Goal: Task Accomplishment & Management: Complete application form

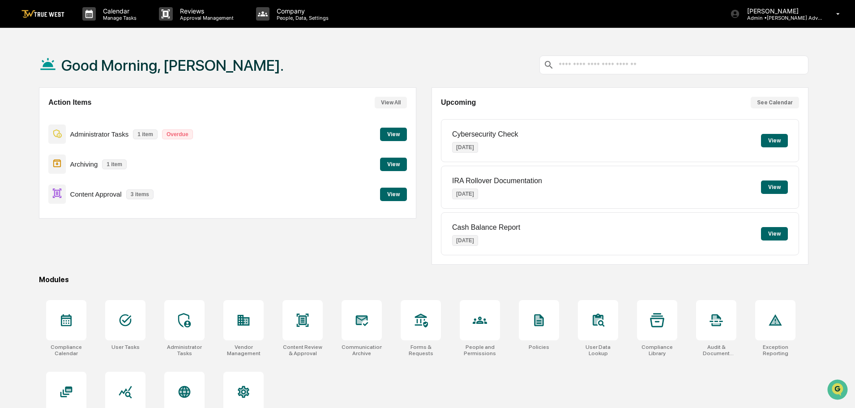
click at [394, 193] on button "View" at bounding box center [393, 194] width 27 height 13
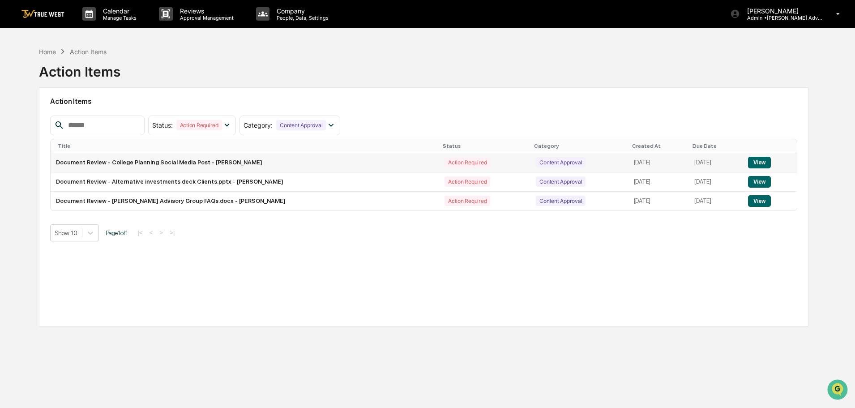
click at [762, 161] on button "View" at bounding box center [759, 163] width 23 height 12
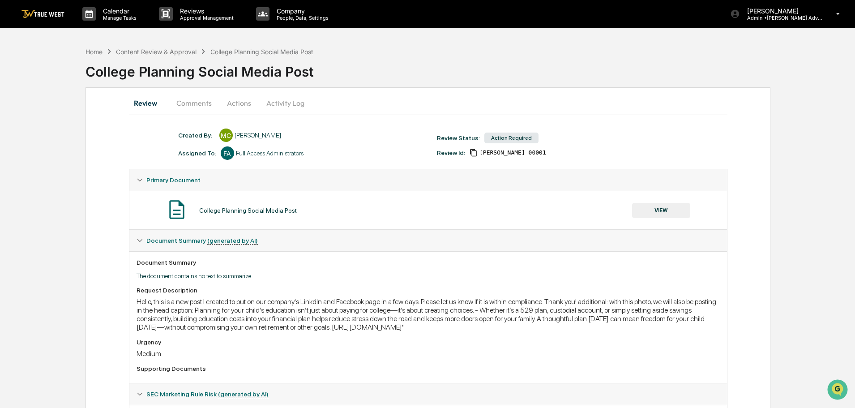
click at [662, 209] on button "VIEW" at bounding box center [661, 210] width 58 height 15
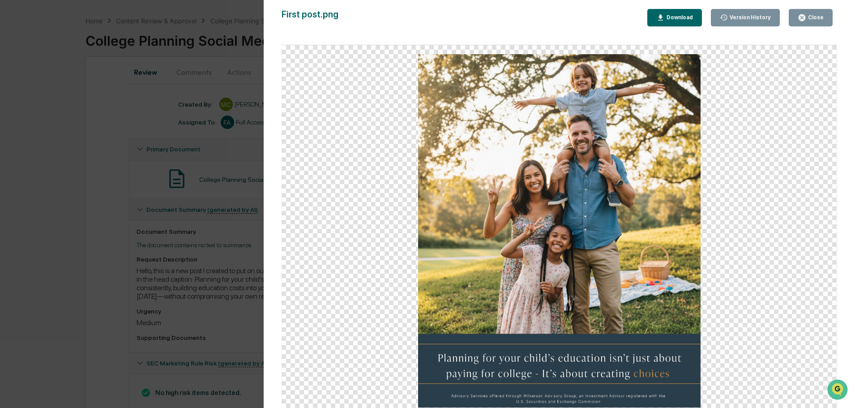
scroll to position [45, 0]
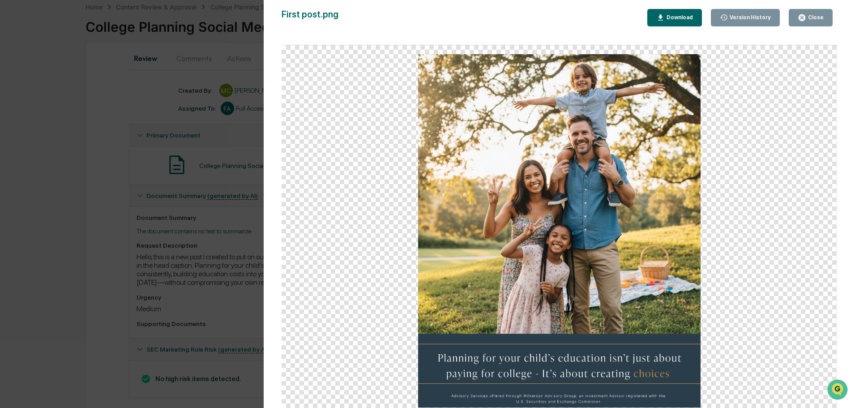
click at [805, 17] on icon "button" at bounding box center [802, 17] width 7 height 7
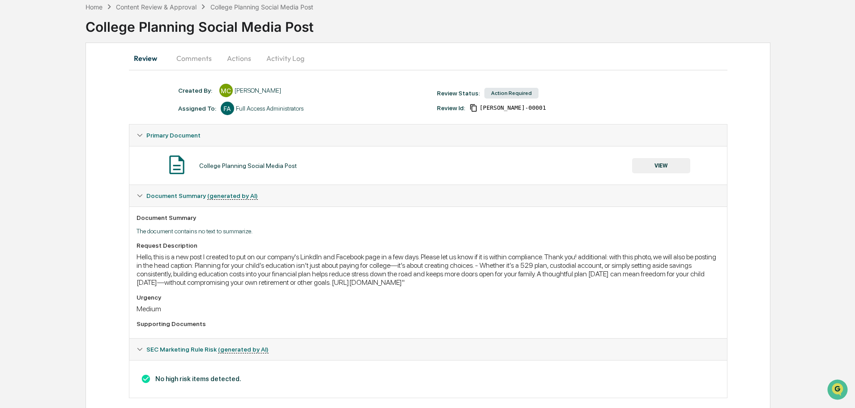
click at [240, 58] on button "Actions" at bounding box center [239, 57] width 40 height 21
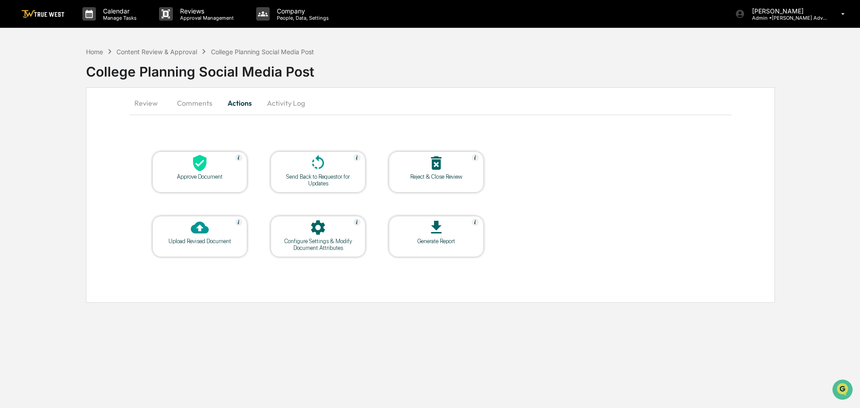
click at [197, 164] on icon at bounding box center [200, 163] width 18 height 18
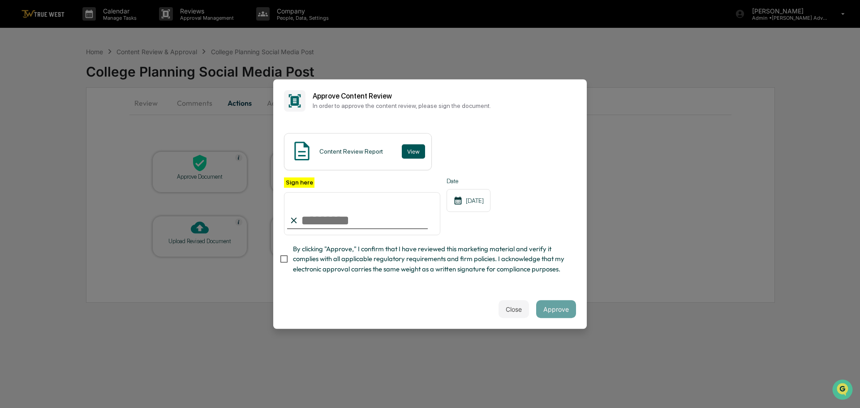
click at [412, 150] on button "View" at bounding box center [413, 151] width 23 height 14
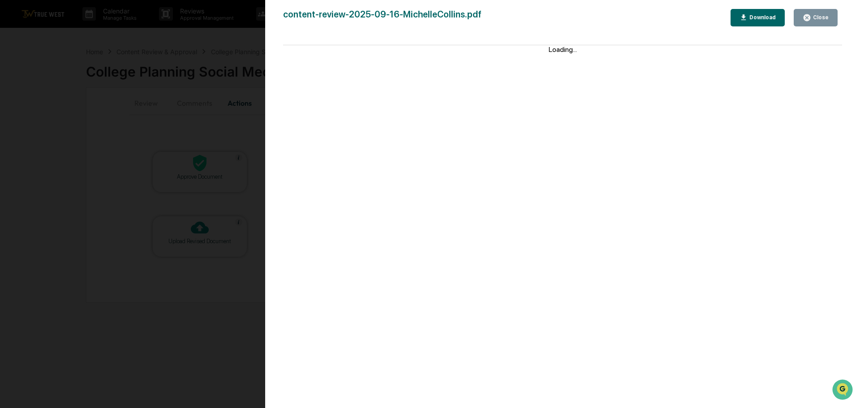
click at [225, 31] on div "Version History 09/18/2025, 06:31 PM Tammy Steffen content-review-2025-09-16-Mi…" at bounding box center [430, 204] width 860 height 408
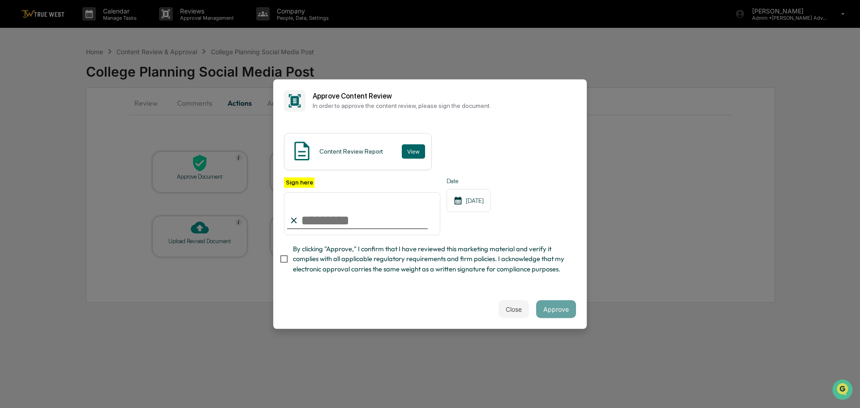
click at [338, 214] on input "Sign here" at bounding box center [362, 213] width 156 height 43
type input "**********"
click at [552, 308] on button "Approve" at bounding box center [556, 309] width 40 height 18
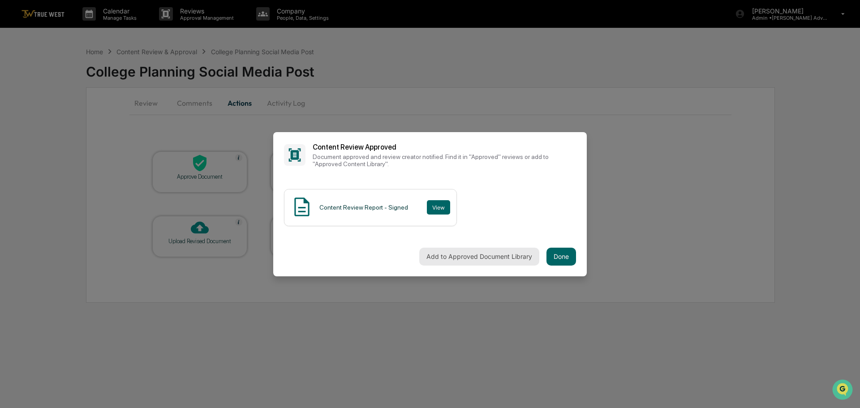
click at [474, 255] on button "Add to Approved Document Library" at bounding box center [479, 257] width 120 height 18
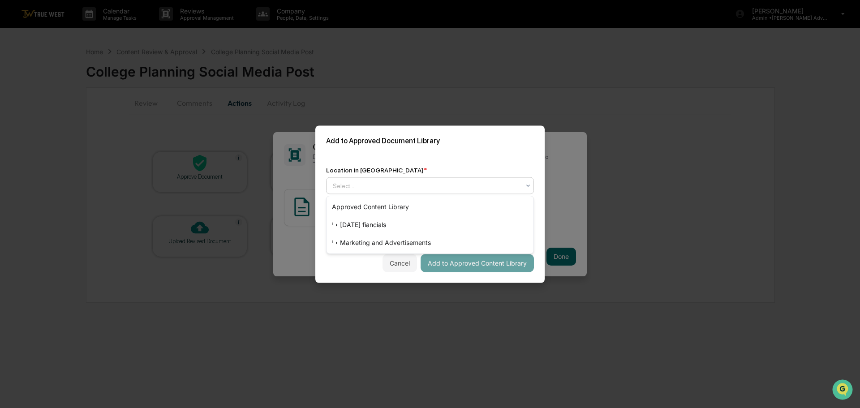
click at [414, 186] on div at bounding box center [426, 185] width 187 height 9
click at [374, 241] on div "↳ Marketing and Advertisements" at bounding box center [429, 243] width 207 height 18
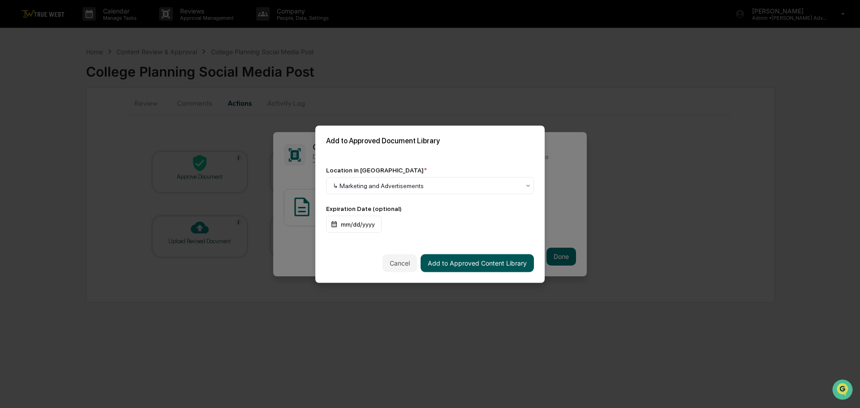
click at [470, 263] on button "Add to Approved Content Library" at bounding box center [476, 263] width 113 height 18
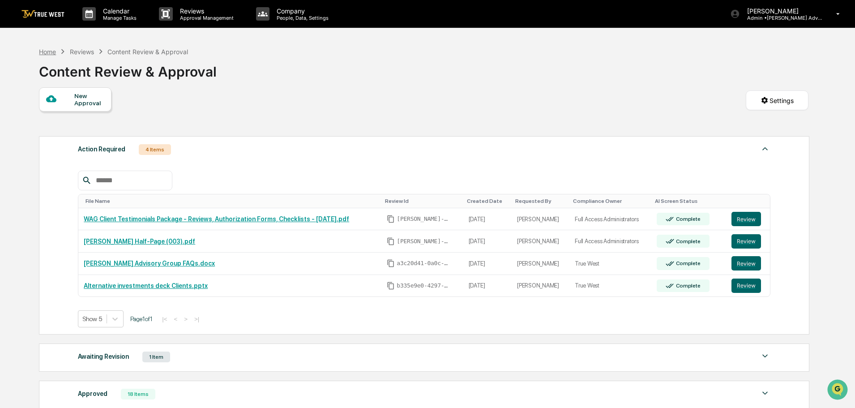
click at [47, 52] on div "Home" at bounding box center [47, 52] width 17 height 8
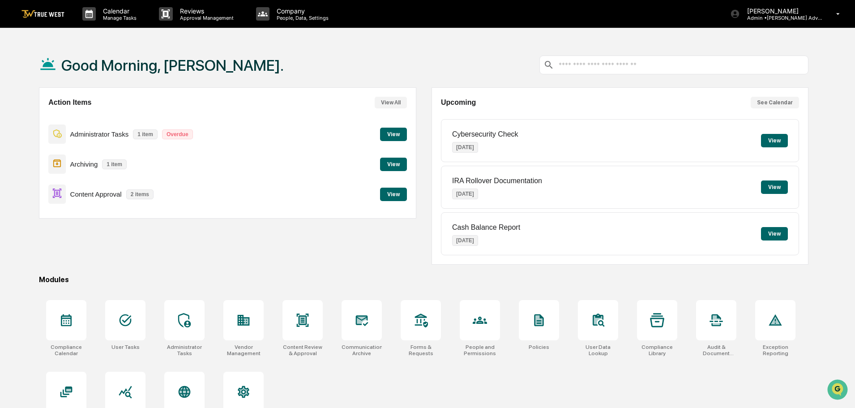
click at [394, 195] on button "View" at bounding box center [393, 194] width 27 height 13
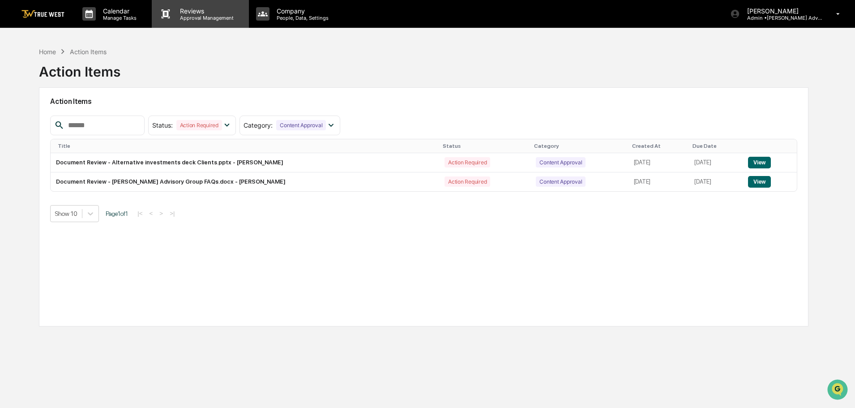
click at [203, 17] on p "Approval Management" at bounding box center [205, 18] width 65 height 6
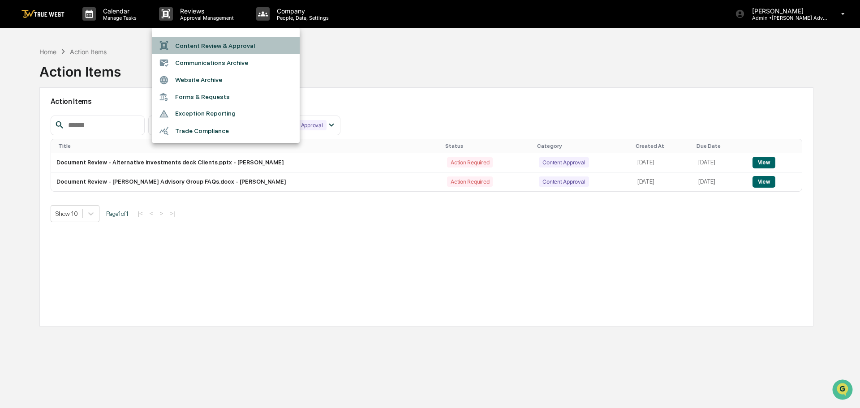
click at [193, 47] on li "Content Review & Approval" at bounding box center [226, 45] width 148 height 17
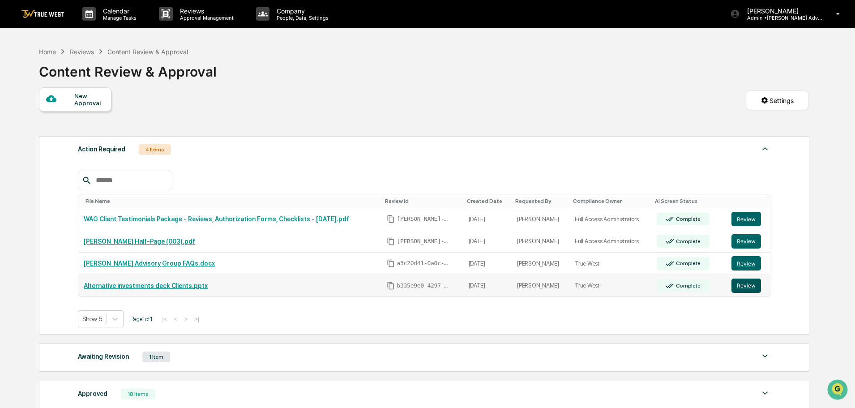
click at [748, 286] on button "Review" at bounding box center [747, 285] width 30 height 14
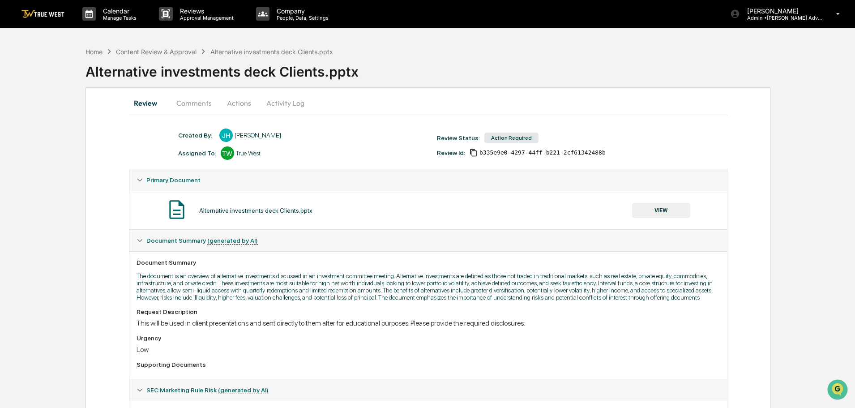
click at [190, 102] on button "Comments" at bounding box center [194, 102] width 50 height 21
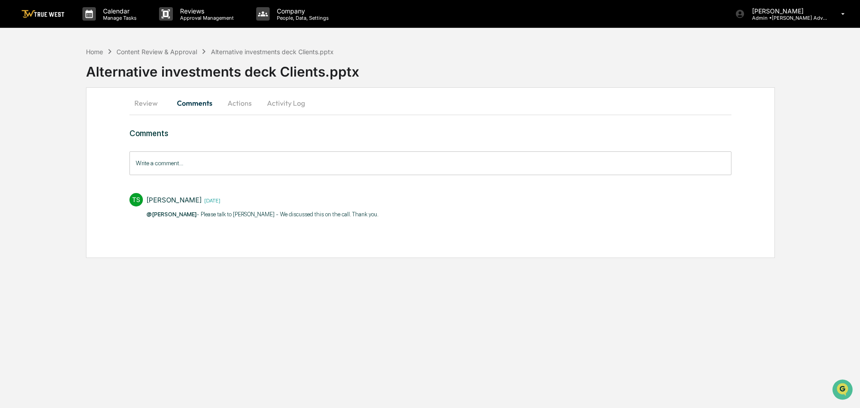
click at [237, 102] on button "Actions" at bounding box center [239, 102] width 40 height 21
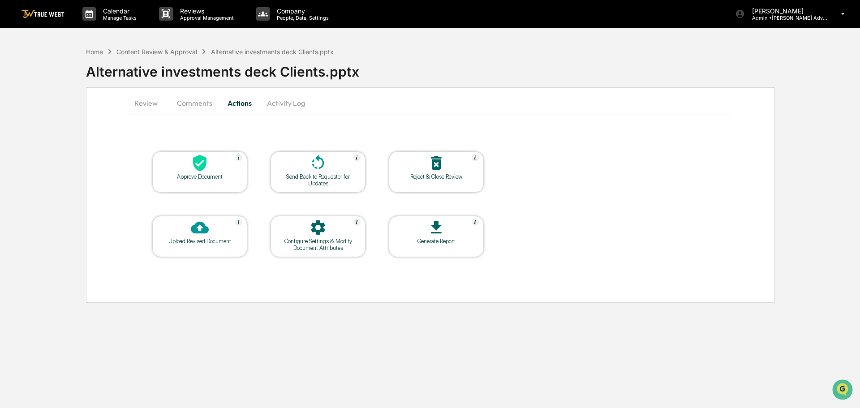
click at [144, 101] on button "Review" at bounding box center [149, 102] width 40 height 21
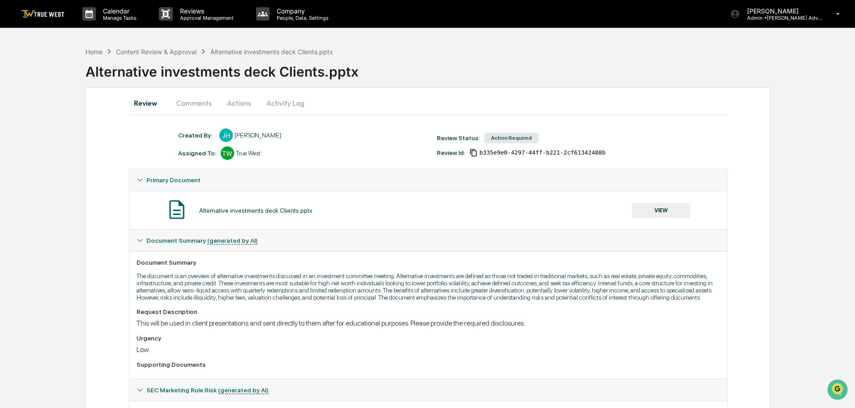
click at [655, 209] on button "VIEW" at bounding box center [661, 210] width 58 height 15
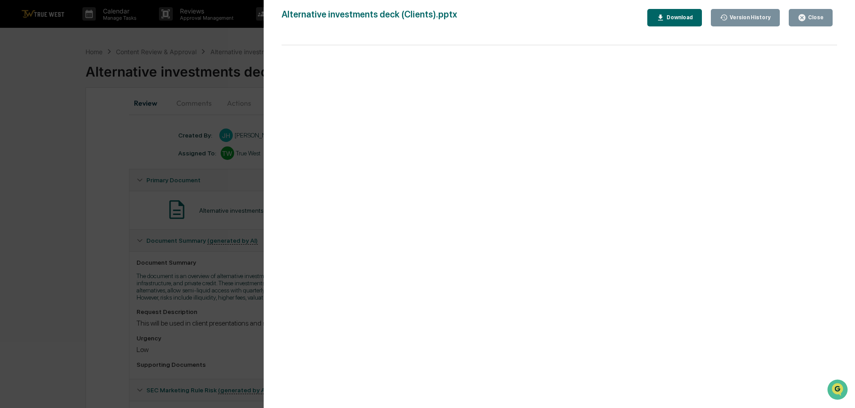
click at [813, 15] on div "Close" at bounding box center [814, 17] width 17 height 6
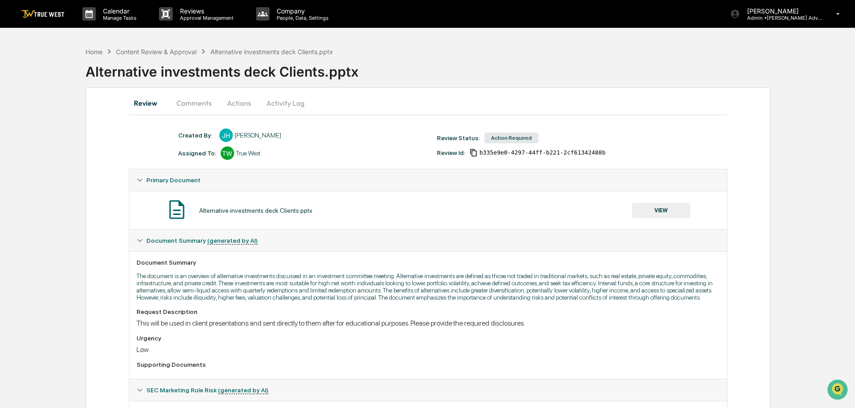
click at [237, 102] on button "Actions" at bounding box center [239, 102] width 40 height 21
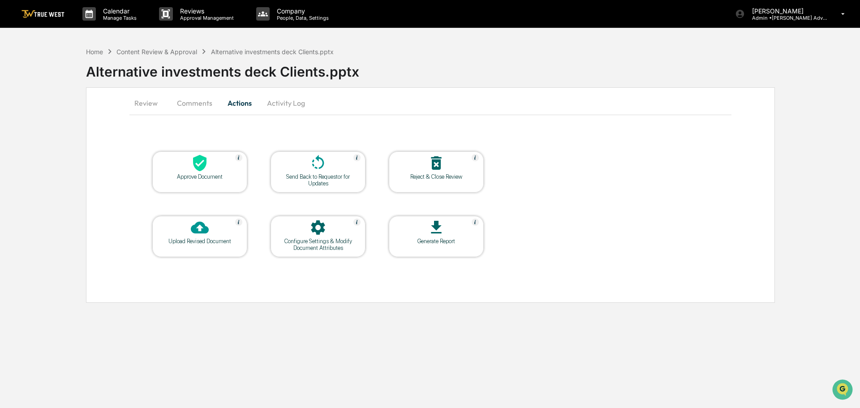
click at [193, 167] on icon at bounding box center [200, 163] width 18 height 18
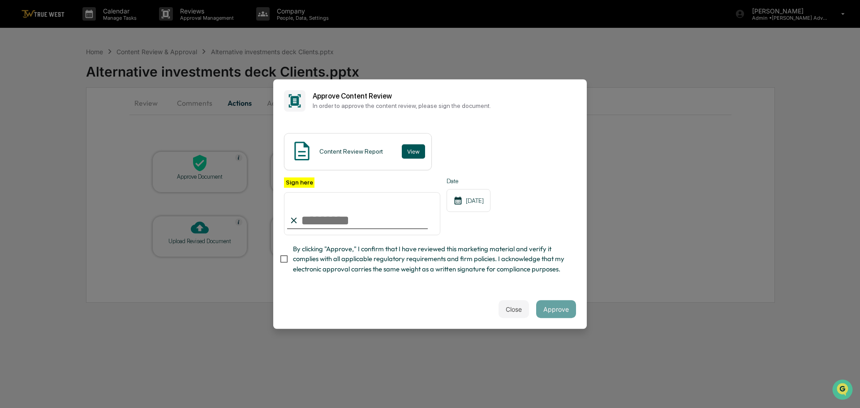
click at [413, 146] on button "View" at bounding box center [413, 151] width 23 height 14
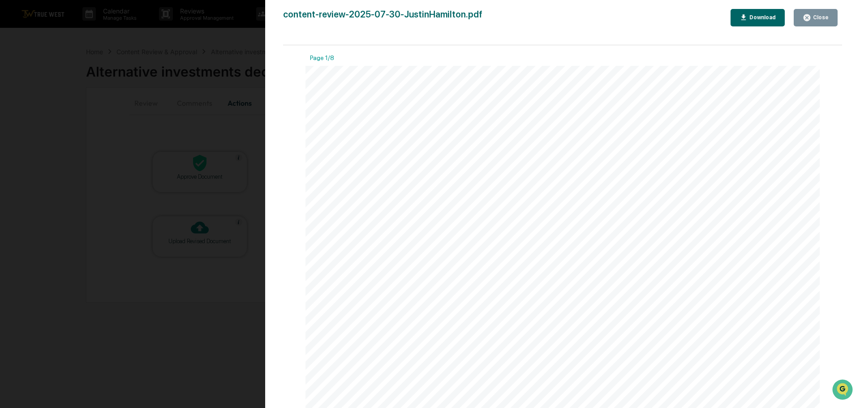
click at [231, 39] on div "Version History 09/18/2025, 06:32 PM Tammy Steffen content-review-2025-07-30-Ju…" at bounding box center [430, 204] width 860 height 408
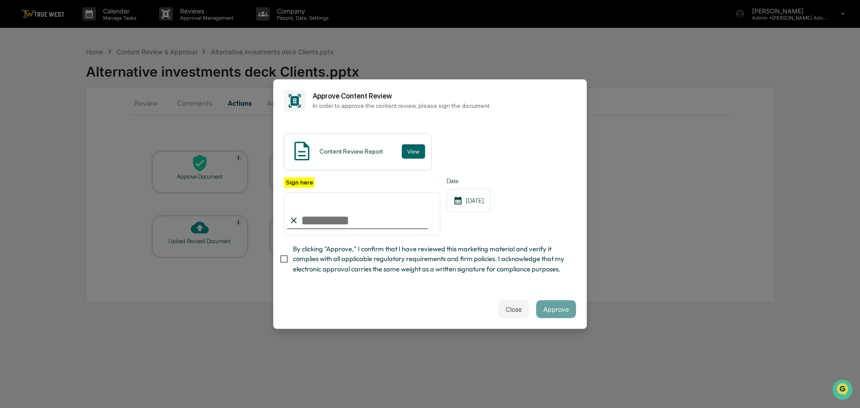
click at [344, 220] on input "Sign here" at bounding box center [362, 213] width 156 height 43
type input "**********"
click at [552, 311] on button "Approve" at bounding box center [556, 309] width 40 height 18
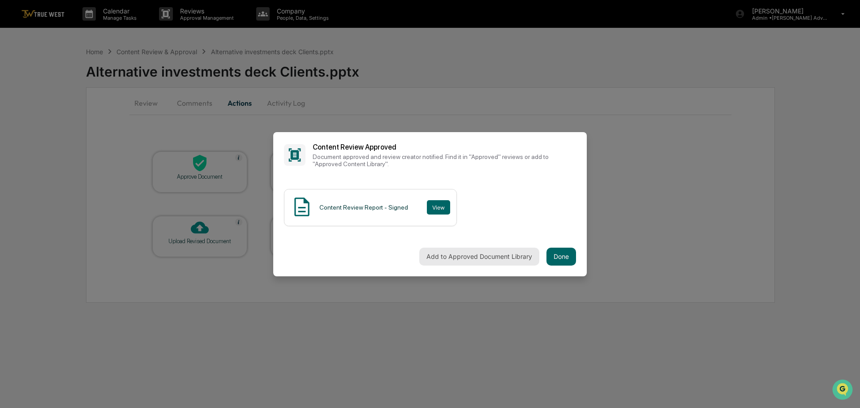
click at [474, 258] on button "Add to Approved Document Library" at bounding box center [479, 257] width 120 height 18
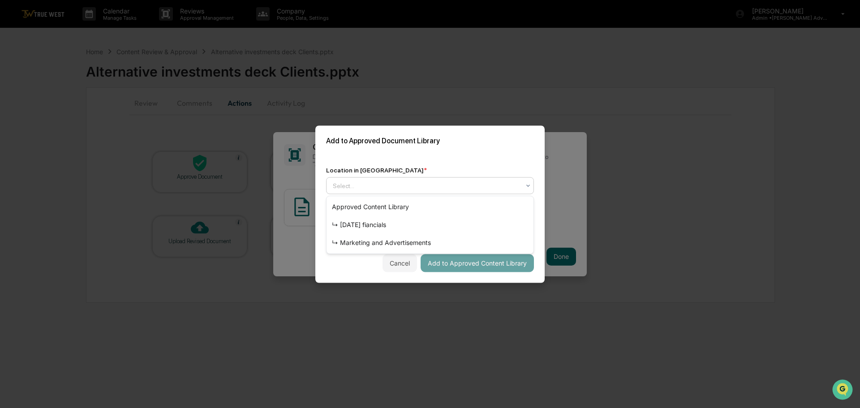
click at [527, 186] on icon at bounding box center [527, 185] width 7 height 7
click at [419, 239] on div "↳ Marketing and Advertisements" at bounding box center [429, 243] width 207 height 18
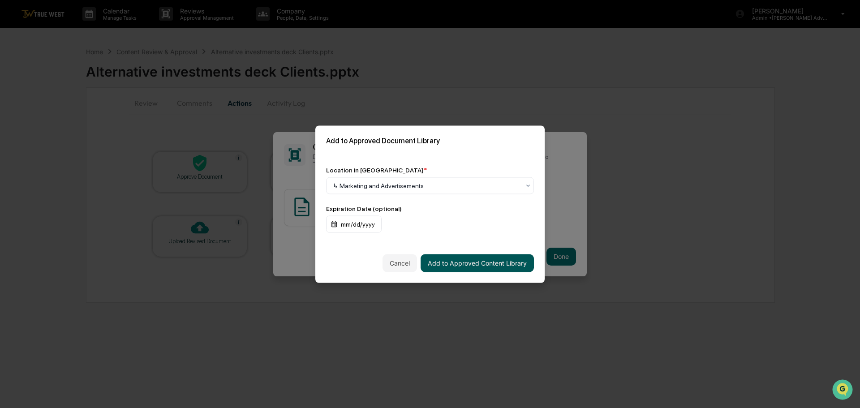
click at [463, 263] on button "Add to Approved Content Library" at bounding box center [476, 263] width 113 height 18
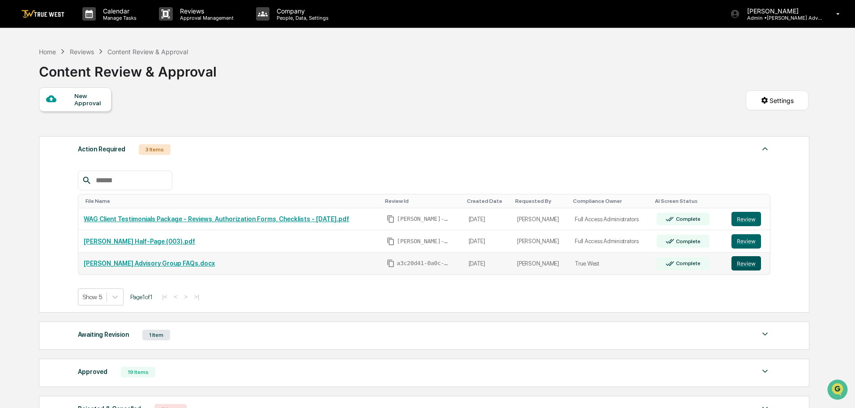
click at [749, 264] on button "Review" at bounding box center [747, 263] width 30 height 14
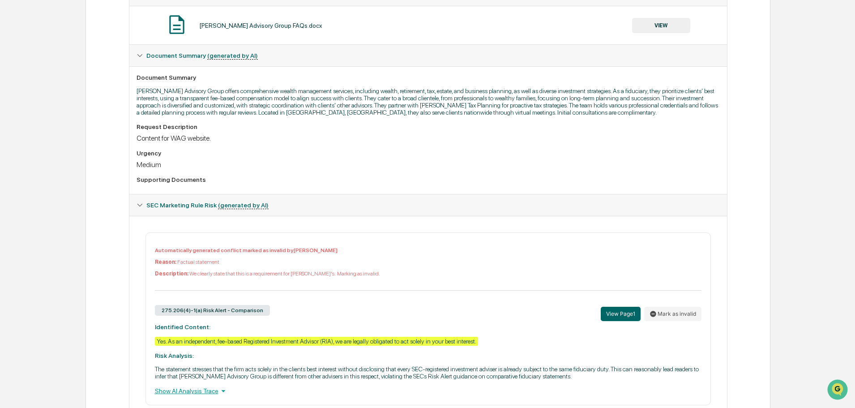
scroll to position [135, 0]
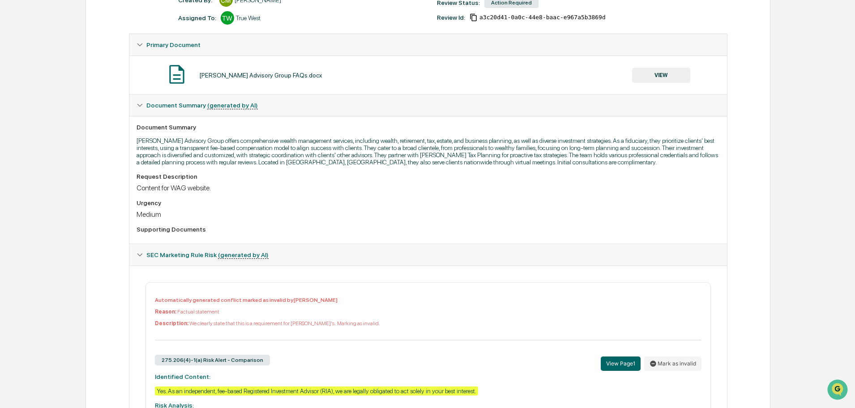
click at [663, 76] on button "VIEW" at bounding box center [661, 75] width 58 height 15
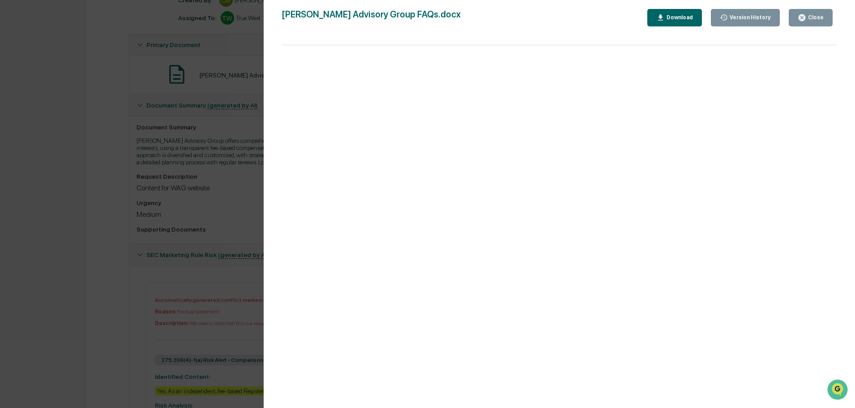
click at [224, 38] on div "Version History 08/29/2025, 06:08 PM Carmen McClennon Wilkerson Advisory Group …" at bounding box center [427, 204] width 855 height 408
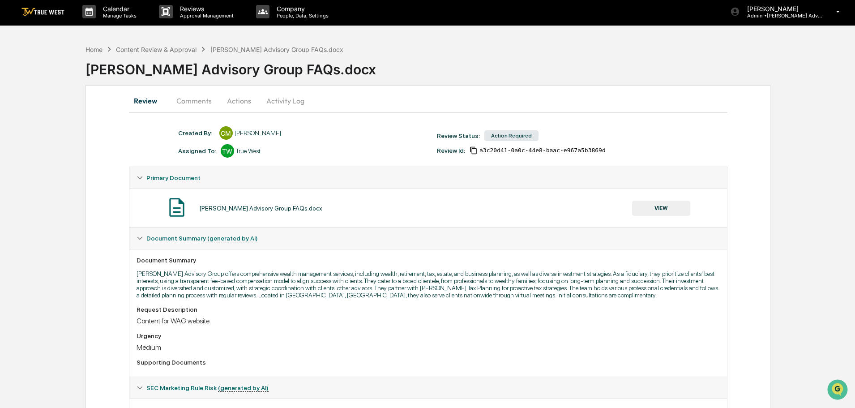
scroll to position [1, 0]
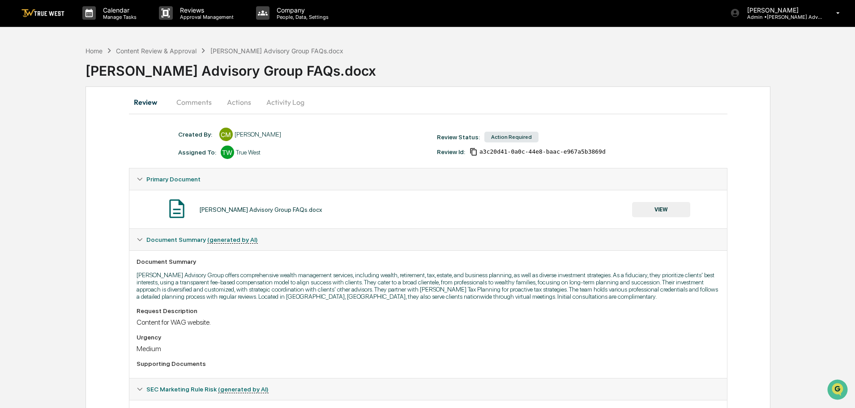
click at [232, 99] on button "Actions" at bounding box center [239, 101] width 40 height 21
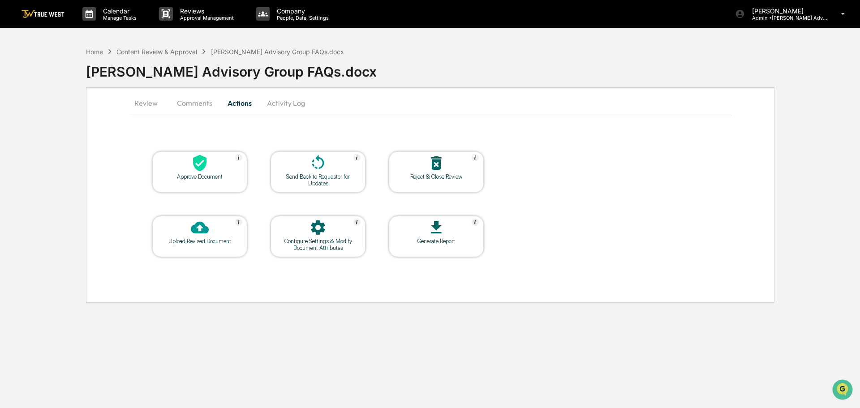
click at [198, 163] on icon at bounding box center [199, 163] width 13 height 17
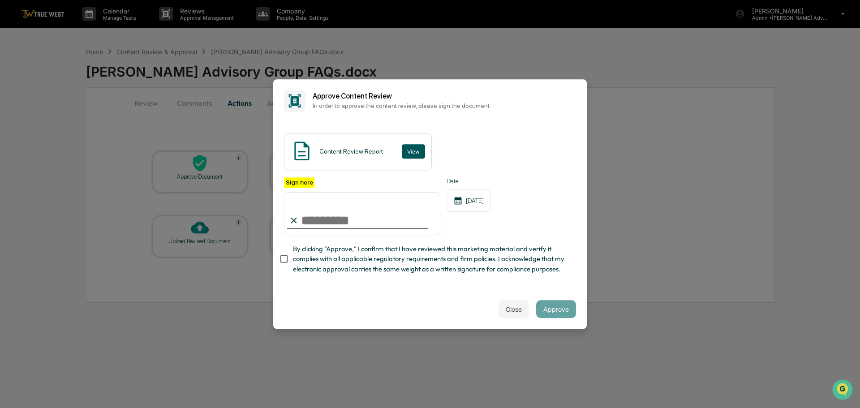
click at [412, 152] on button "View" at bounding box center [413, 151] width 23 height 14
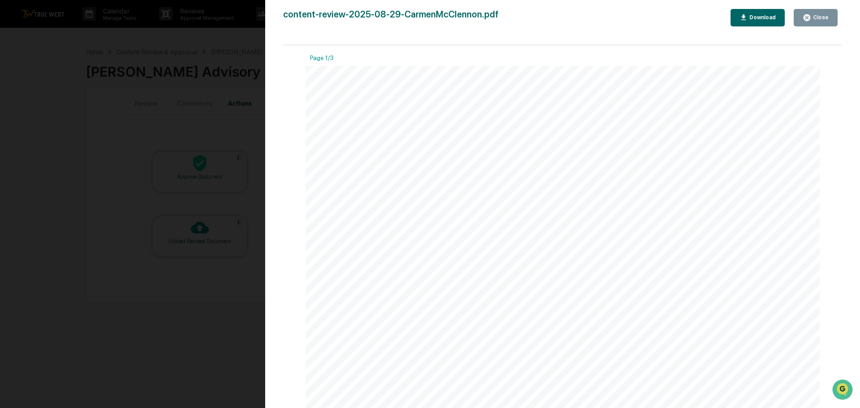
click at [244, 34] on div "Version History 09/18/2025, 06:36 PM Tammy Steffen content-review-2025-08-29-Ca…" at bounding box center [430, 204] width 860 height 408
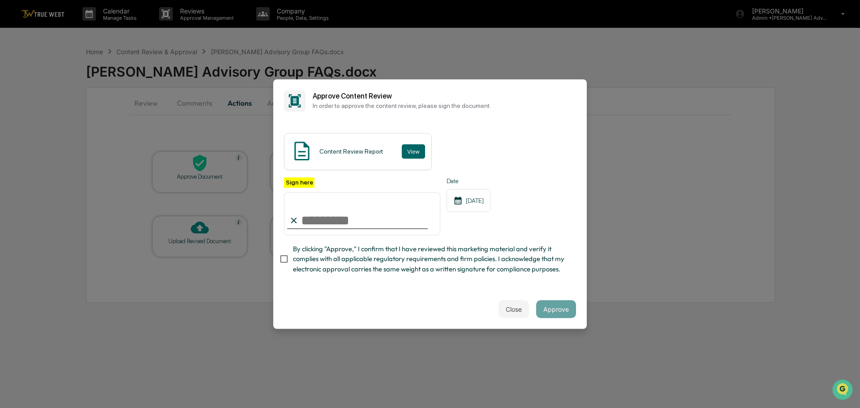
click at [313, 220] on input "Sign here" at bounding box center [362, 213] width 156 height 43
type input "**********"
click at [556, 311] on button "Approve" at bounding box center [556, 309] width 40 height 18
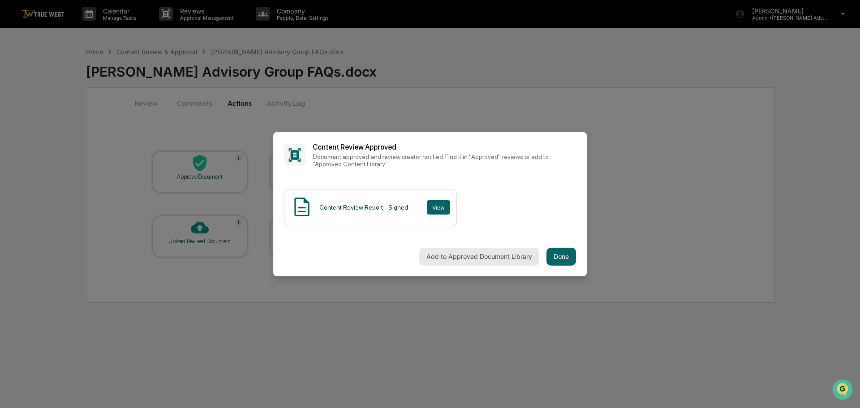
click at [474, 254] on button "Add to Approved Document Library" at bounding box center [479, 257] width 120 height 18
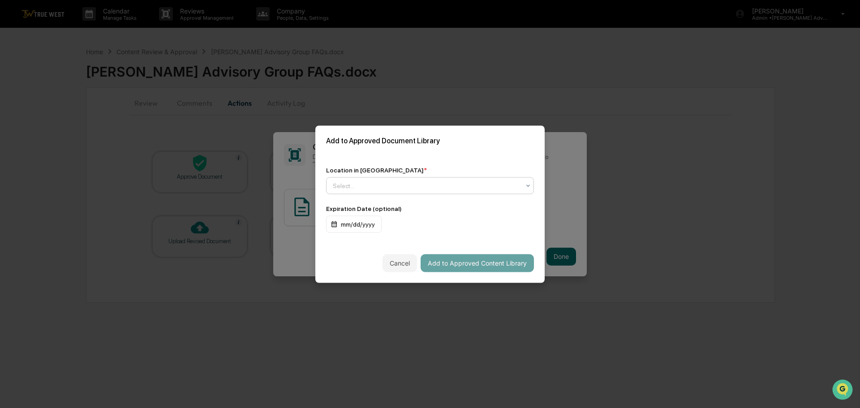
click at [373, 183] on div at bounding box center [426, 185] width 187 height 9
click at [355, 242] on div "↳ Marketing and Advertisements" at bounding box center [429, 243] width 207 height 18
click at [459, 263] on button "Add to Approved Content Library" at bounding box center [476, 263] width 113 height 18
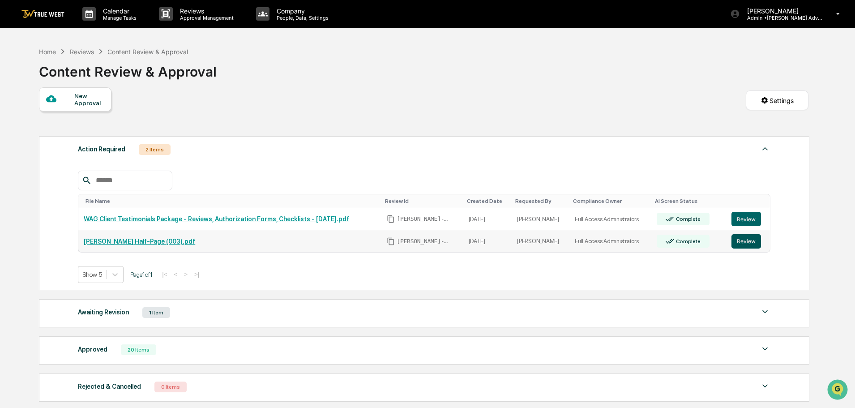
click at [744, 242] on button "Review" at bounding box center [747, 241] width 30 height 14
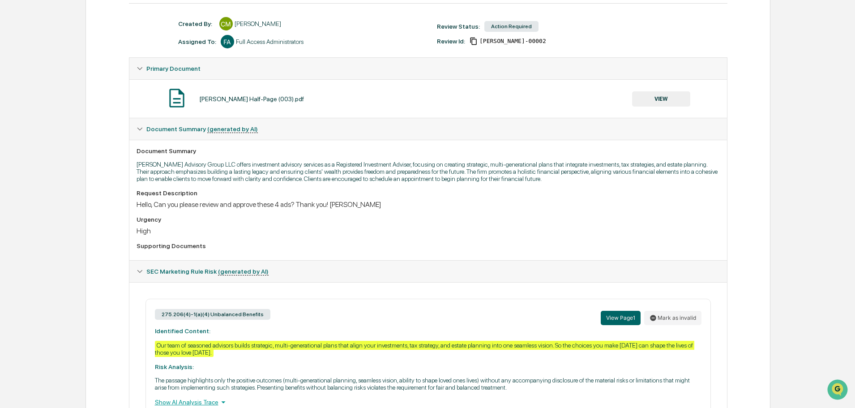
scroll to position [100, 0]
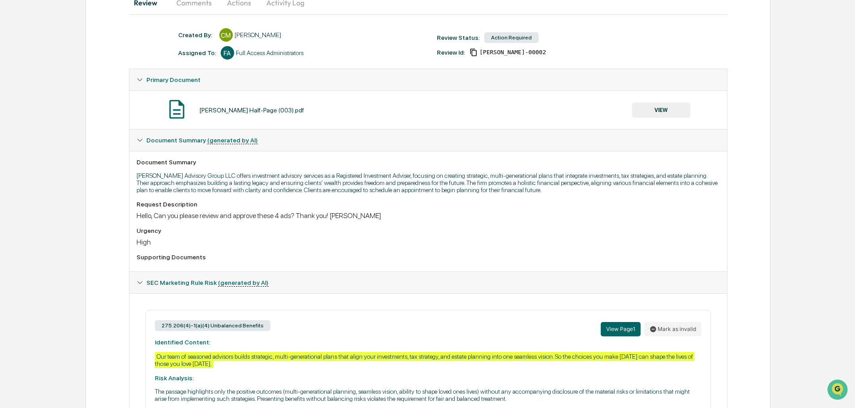
click at [662, 111] on button "VIEW" at bounding box center [661, 110] width 58 height 15
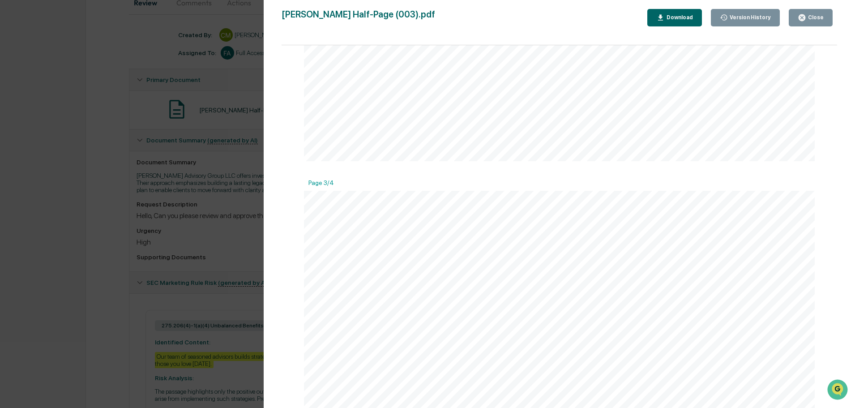
scroll to position [627, 0]
click at [678, 17] on div "Download" at bounding box center [679, 17] width 28 height 6
click at [134, 34] on div "Version History 09/16/2025, 10:46 PM Carmen McClennon Wilkerson Half-Page (003)…" at bounding box center [427, 204] width 855 height 408
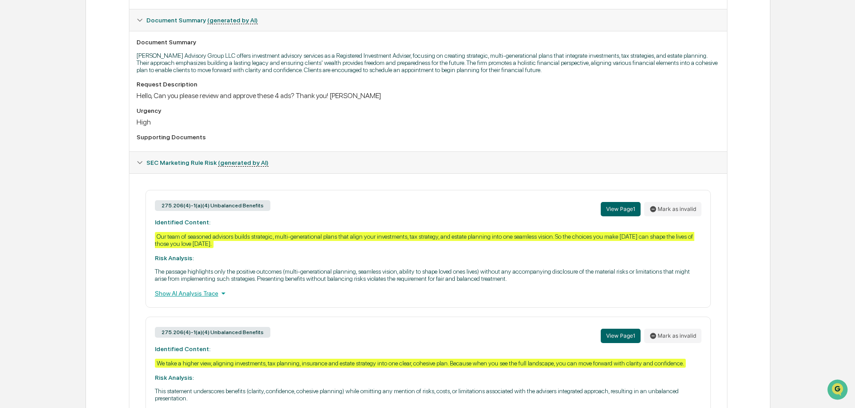
scroll to position [235, 0]
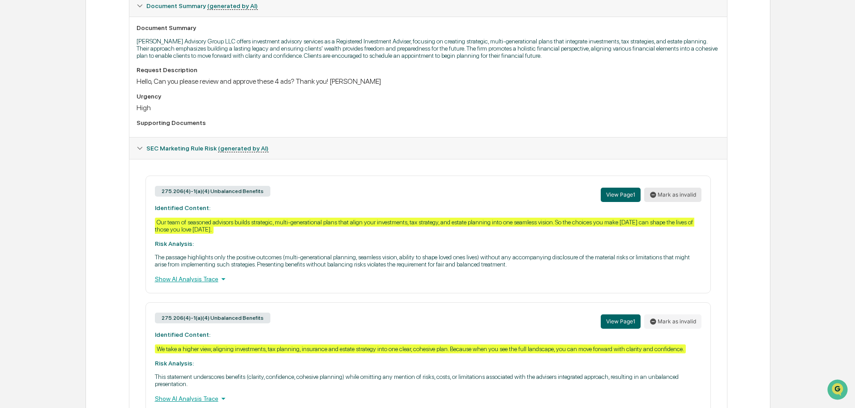
click at [667, 193] on button "Mark as invalid" at bounding box center [672, 195] width 57 height 14
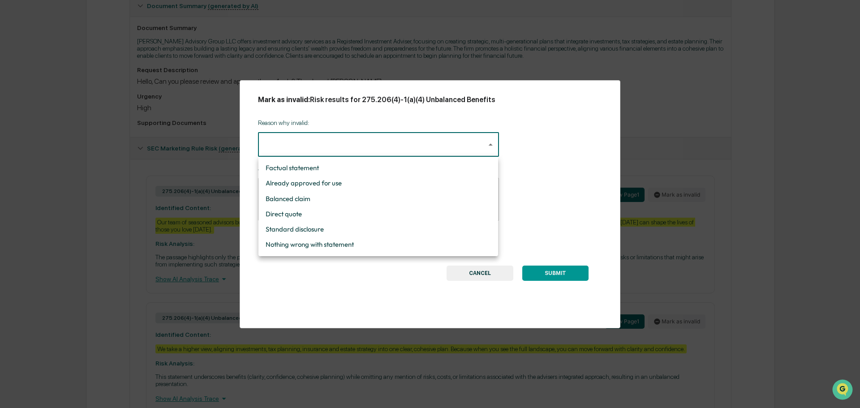
click at [486, 148] on body "Calendar Manage Tasks Reviews Approval Management Company People, Data, Setting…" at bounding box center [430, 108] width 860 height 687
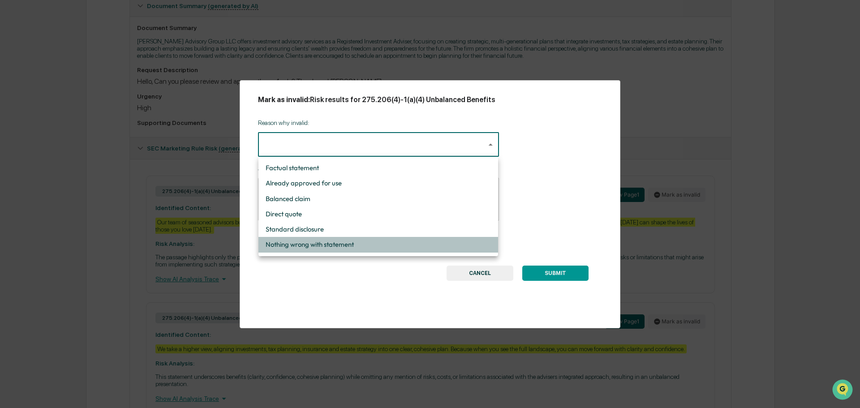
click at [324, 244] on li "Nothing wrong with statement" at bounding box center [378, 244] width 240 height 15
type input "**********"
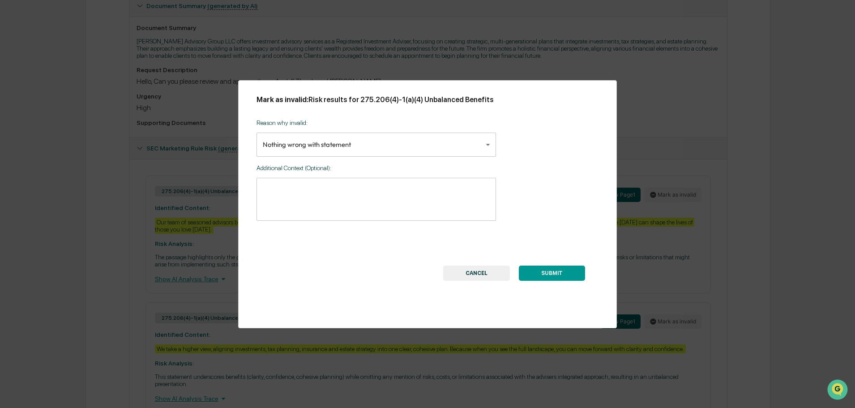
click at [554, 274] on button "SUBMIT" at bounding box center [552, 272] width 66 height 15
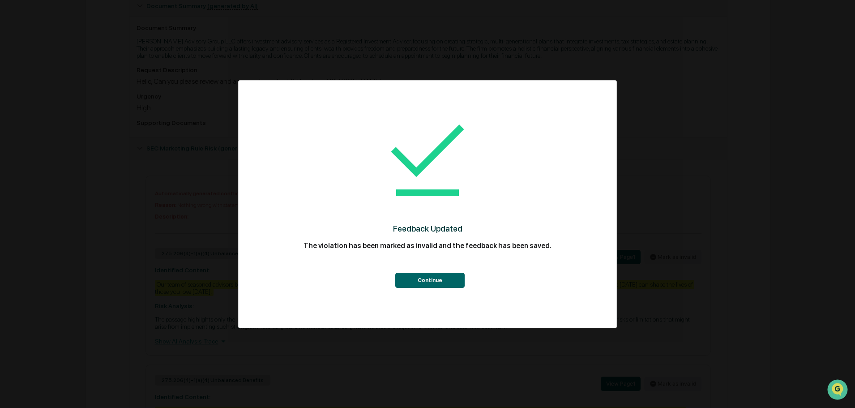
click at [430, 276] on button "Continue" at bounding box center [429, 280] width 69 height 15
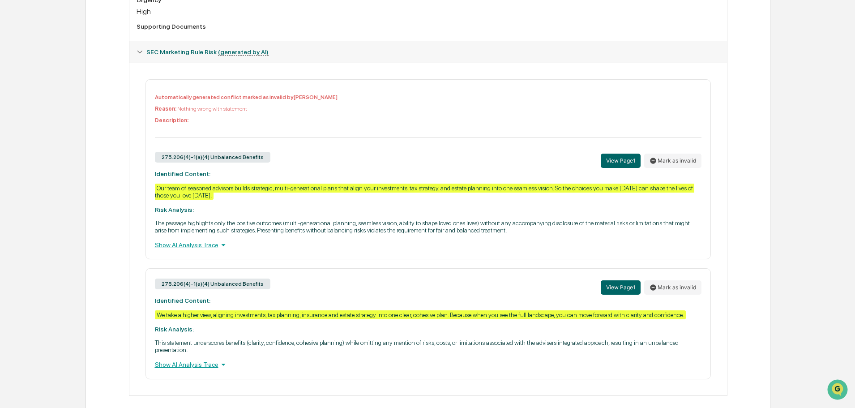
scroll to position [342, 0]
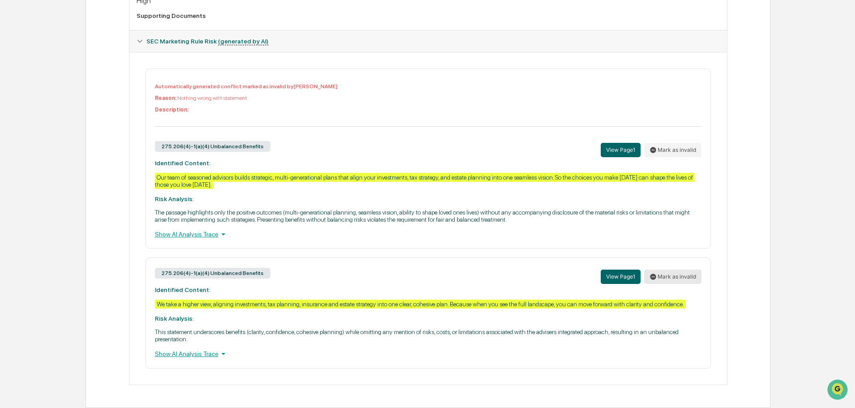
click at [667, 275] on button "Mark as invalid" at bounding box center [672, 277] width 57 height 14
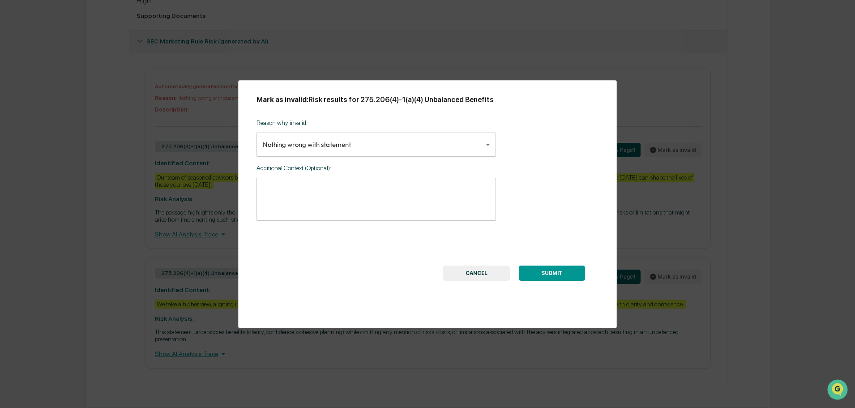
click at [538, 270] on button "SUBMIT" at bounding box center [552, 272] width 66 height 15
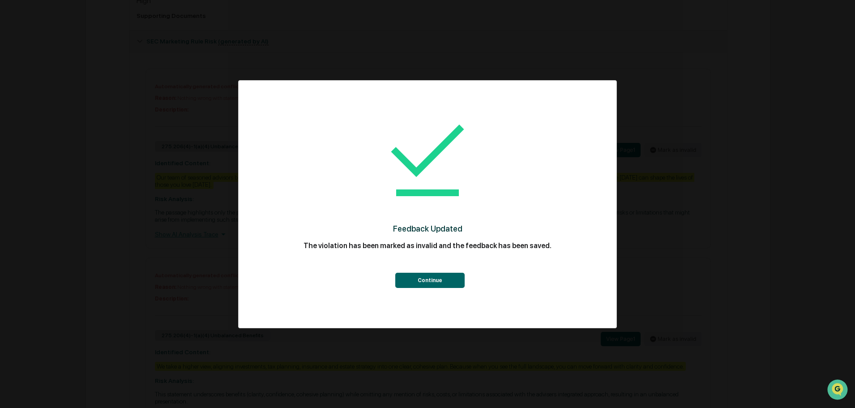
click at [430, 281] on button "Continue" at bounding box center [429, 280] width 69 height 15
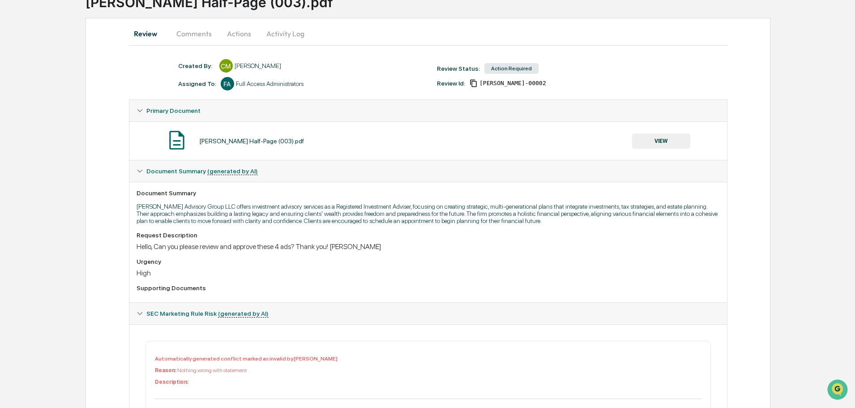
scroll to position [1, 0]
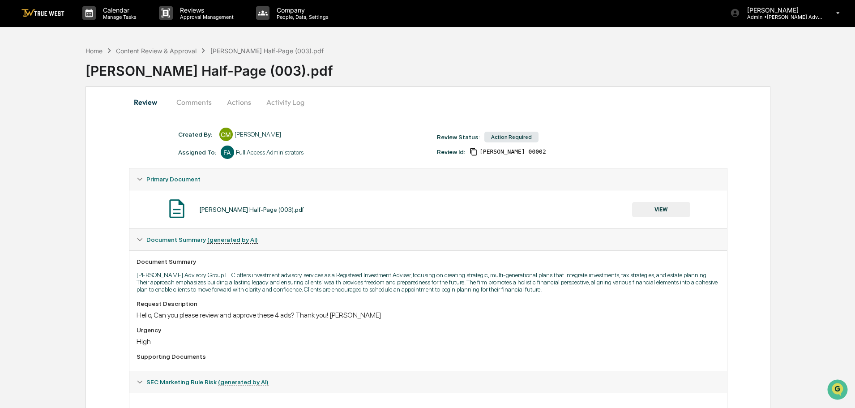
click at [238, 102] on button "Actions" at bounding box center [239, 101] width 40 height 21
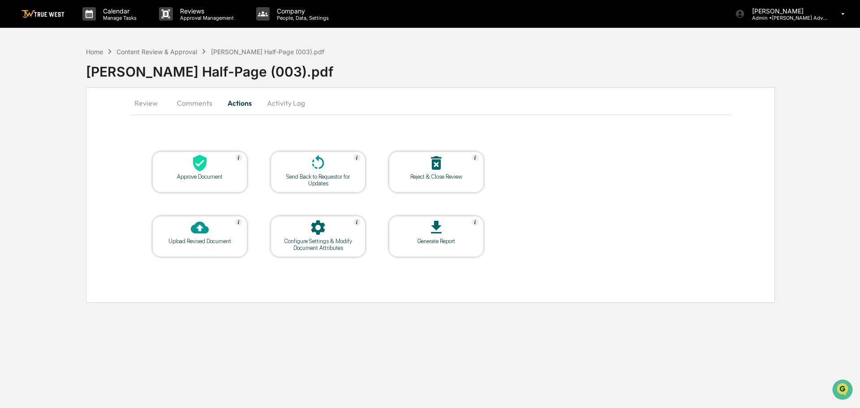
click at [191, 172] on div at bounding box center [200, 163] width 90 height 19
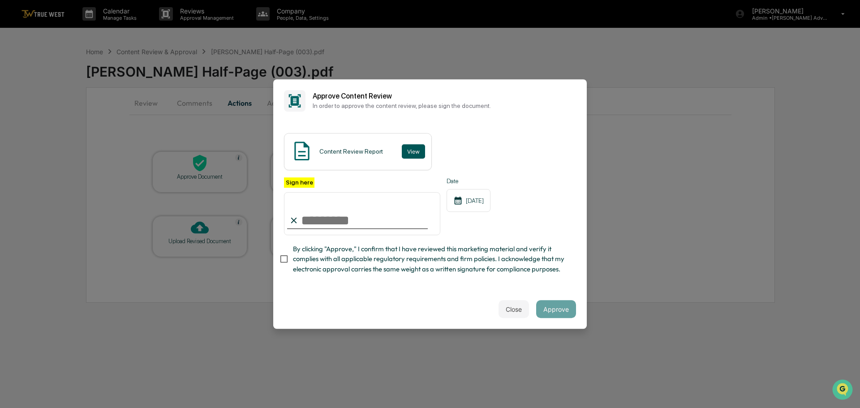
click at [406, 150] on button "View" at bounding box center [413, 151] width 23 height 14
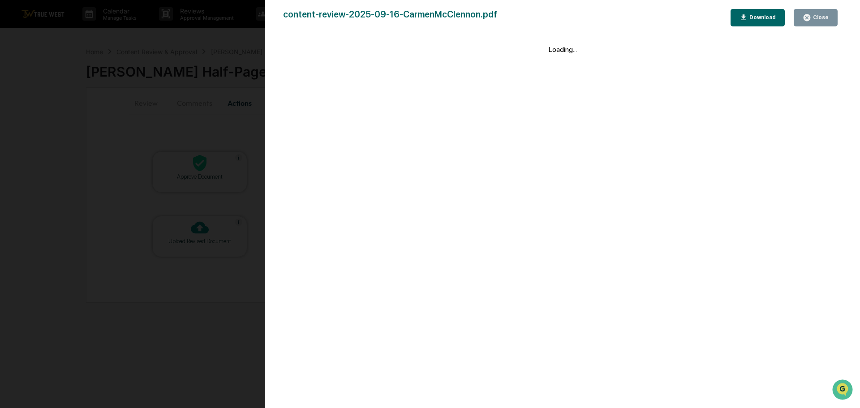
click at [232, 30] on div "Version History 09/18/2025, 06:39 PM Tammy Steffen content-review-2025-09-16-Ca…" at bounding box center [430, 204] width 860 height 408
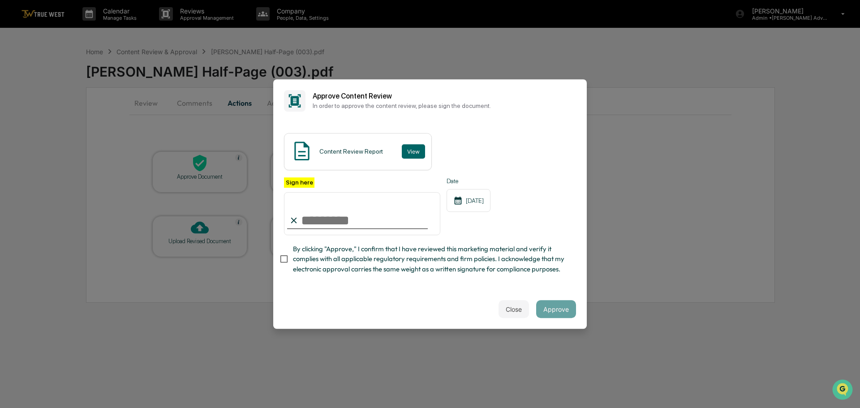
click at [358, 213] on input "Sign here" at bounding box center [362, 213] width 156 height 43
type input "**********"
click at [560, 312] on button "Approve" at bounding box center [556, 309] width 40 height 18
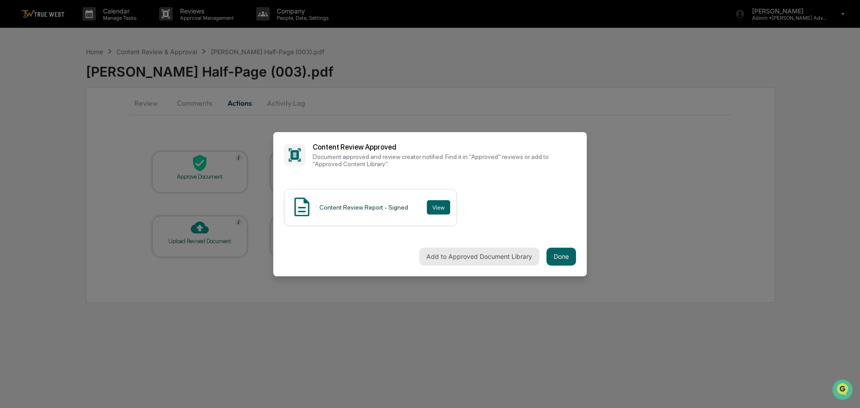
click at [471, 257] on button "Add to Approved Document Library" at bounding box center [479, 257] width 120 height 18
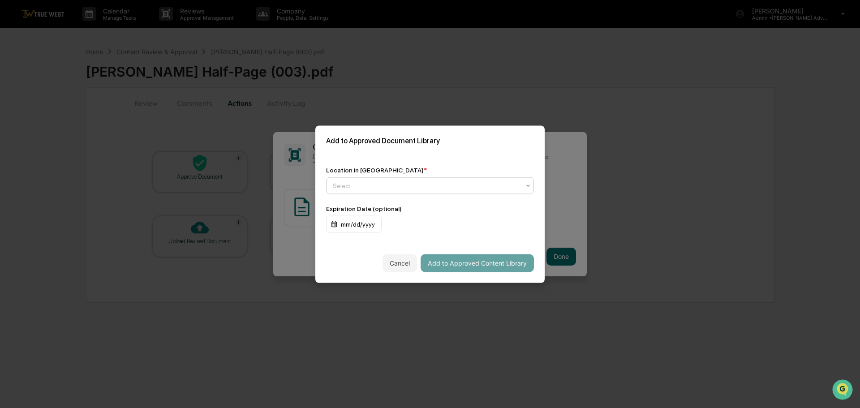
click at [394, 185] on div at bounding box center [426, 185] width 187 height 9
click at [368, 242] on div "↳ Marketing and Advertisements" at bounding box center [429, 243] width 207 height 18
click at [462, 264] on button "Add to Approved Content Library" at bounding box center [476, 263] width 113 height 18
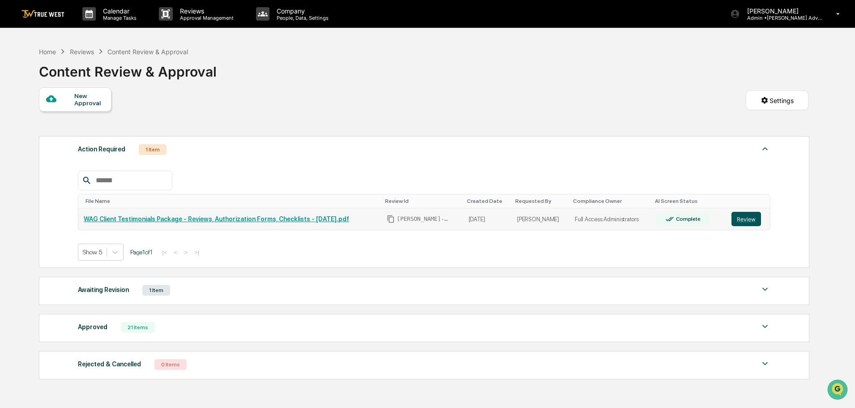
click at [741, 218] on button "Review" at bounding box center [747, 219] width 30 height 14
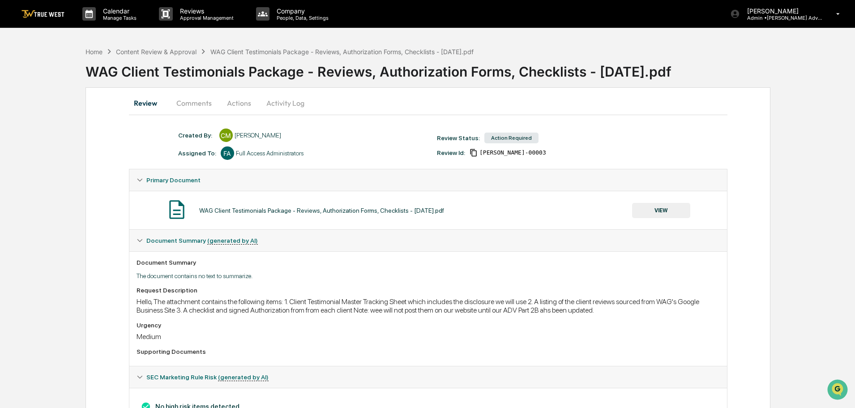
click at [661, 205] on button "VIEW" at bounding box center [661, 210] width 58 height 15
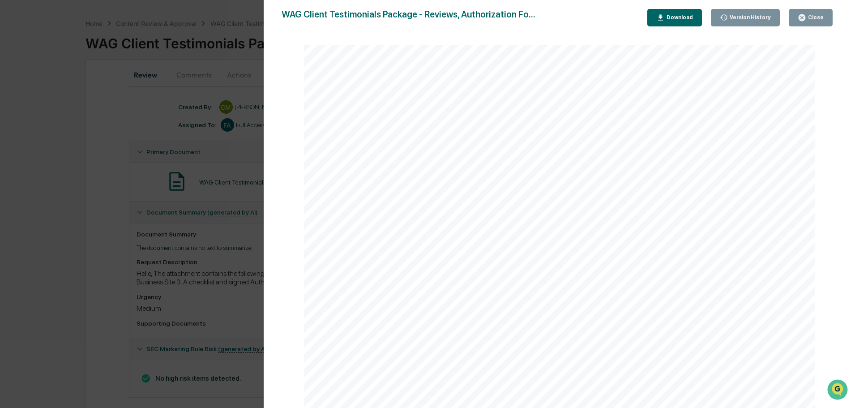
scroll to position [41, 0]
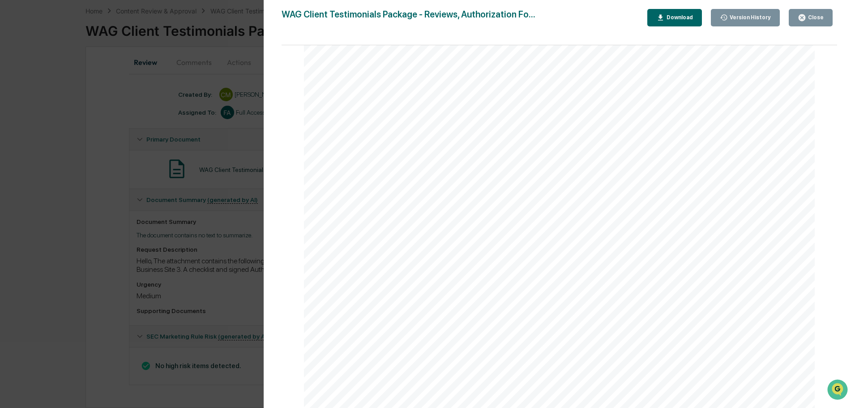
click at [805, 19] on icon "button" at bounding box center [802, 17] width 7 height 7
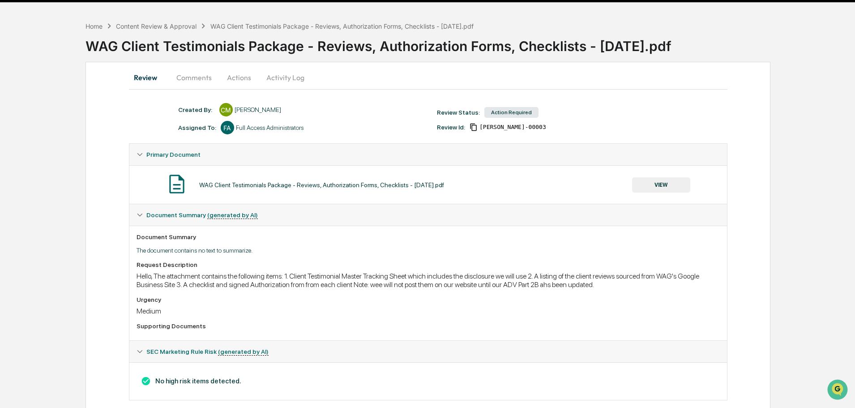
scroll to position [0, 0]
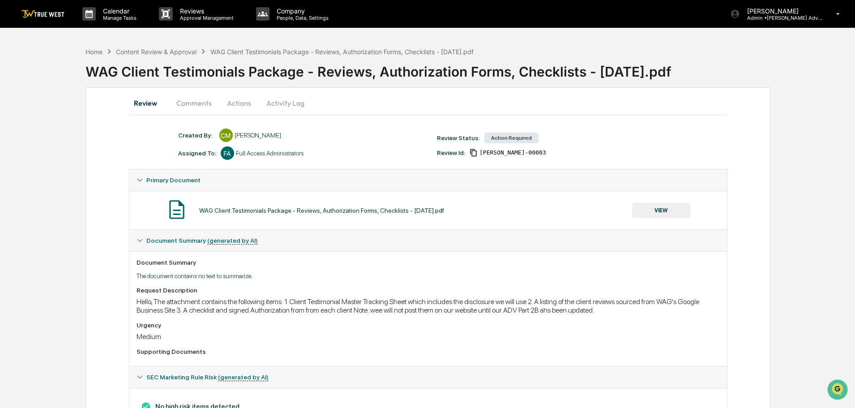
click at [238, 103] on button "Actions" at bounding box center [239, 102] width 40 height 21
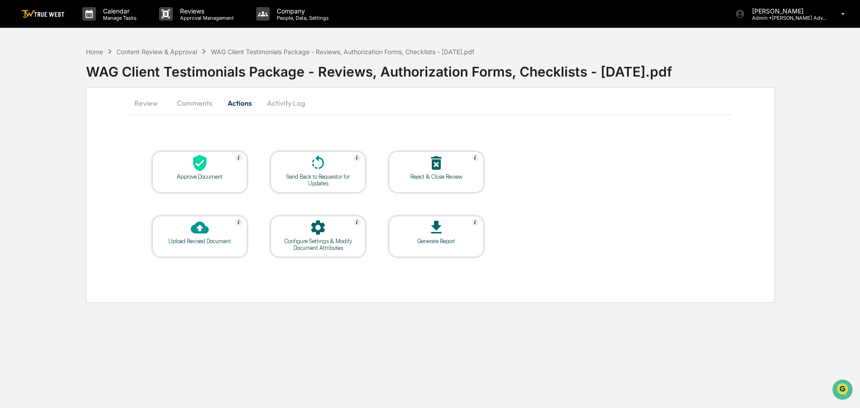
click at [197, 166] on icon at bounding box center [200, 163] width 18 height 18
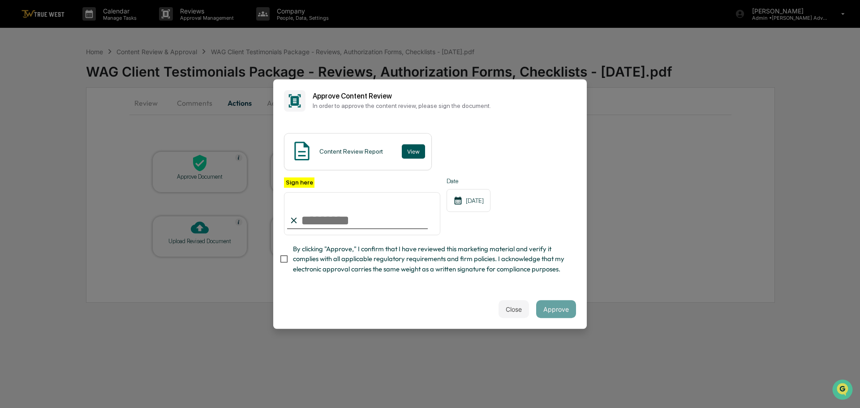
click at [411, 150] on button "View" at bounding box center [413, 151] width 23 height 14
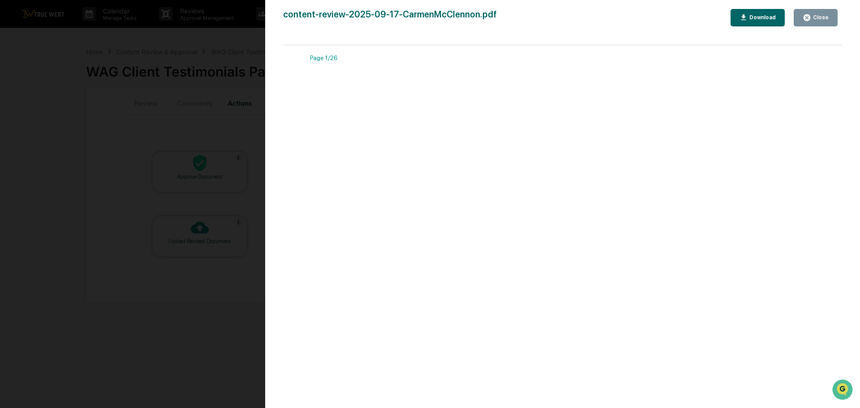
click at [242, 40] on div "Version History [DATE] 06:41 PM [PERSON_NAME] content-review-2025-09-17-CarmenM…" at bounding box center [430, 204] width 860 height 408
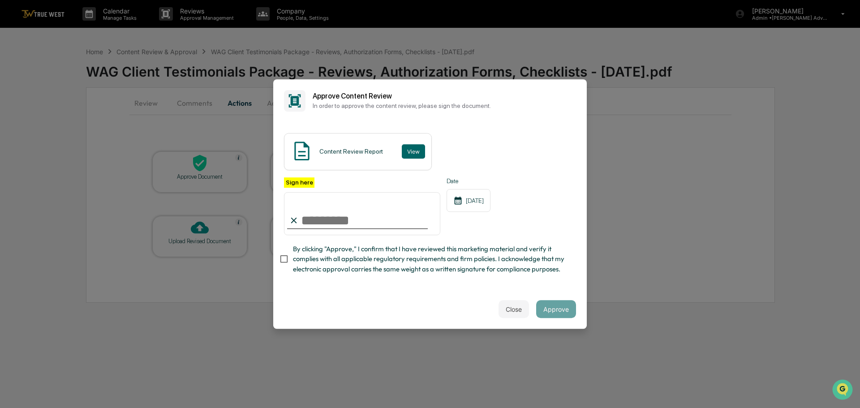
drag, startPoint x: 351, startPoint y: 220, endPoint x: 343, endPoint y: 223, distance: 8.6
click at [351, 220] on input "Sign here" at bounding box center [362, 213] width 156 height 43
type input "**********"
click at [553, 311] on button "Approve" at bounding box center [556, 309] width 40 height 18
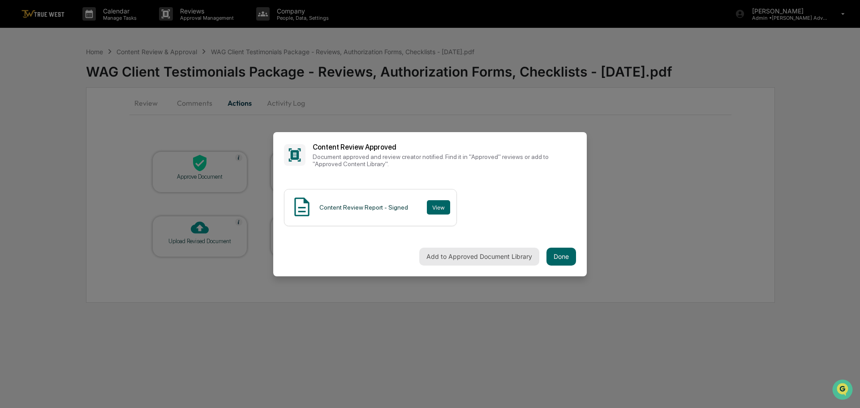
click at [466, 256] on button "Add to Approved Document Library" at bounding box center [479, 257] width 120 height 18
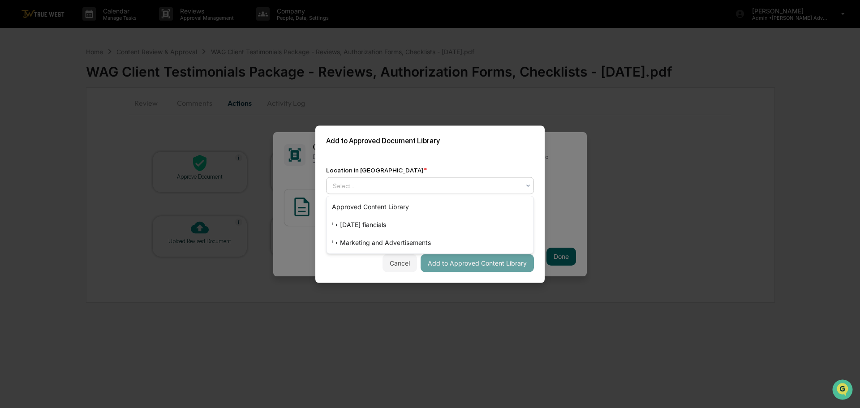
click at [426, 188] on div at bounding box center [426, 185] width 187 height 9
click at [391, 240] on div "↳ Marketing and Advertisements" at bounding box center [429, 243] width 207 height 18
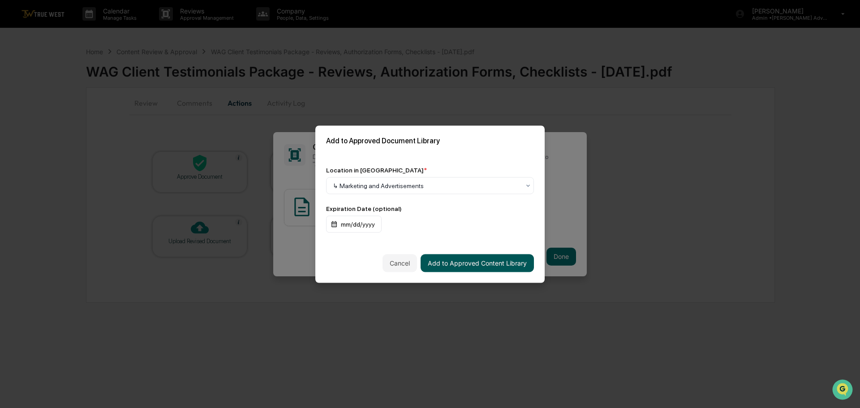
click at [458, 265] on button "Add to Approved Content Library" at bounding box center [476, 263] width 113 height 18
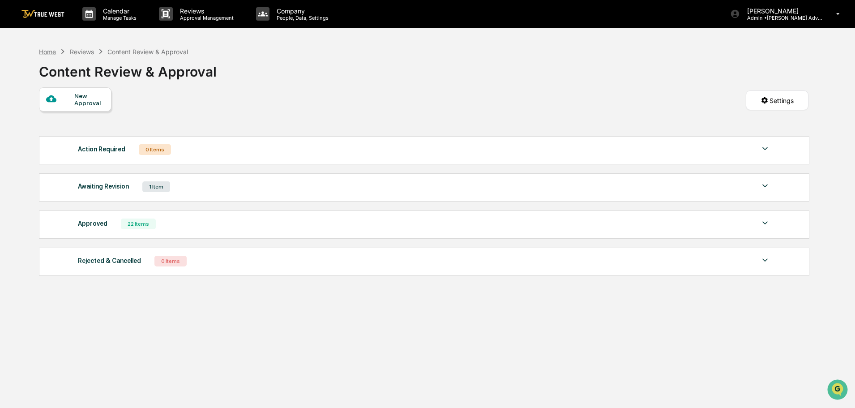
click at [48, 52] on div "Home" at bounding box center [47, 52] width 17 height 8
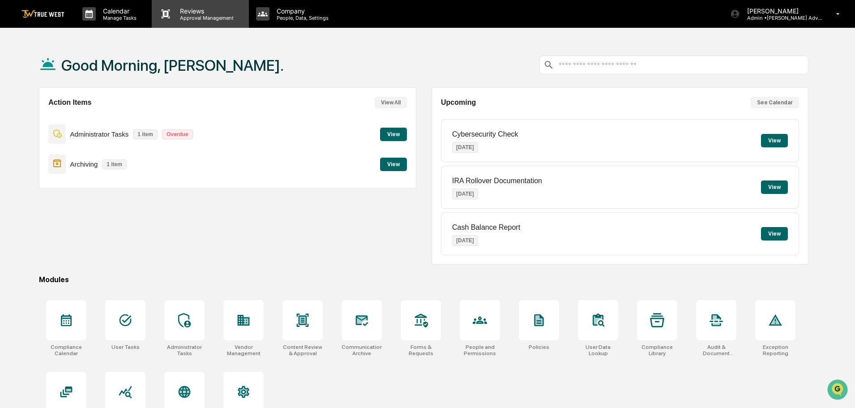
click at [198, 16] on p "Approval Management" at bounding box center [205, 18] width 65 height 6
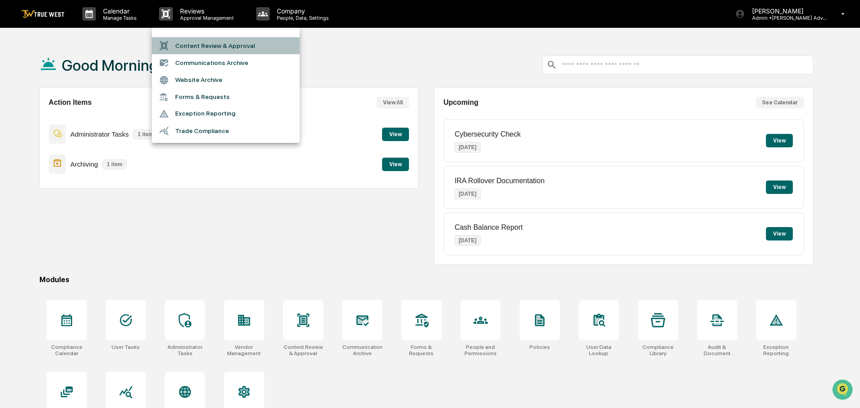
click at [194, 45] on li "Content Review & Approval" at bounding box center [226, 45] width 148 height 17
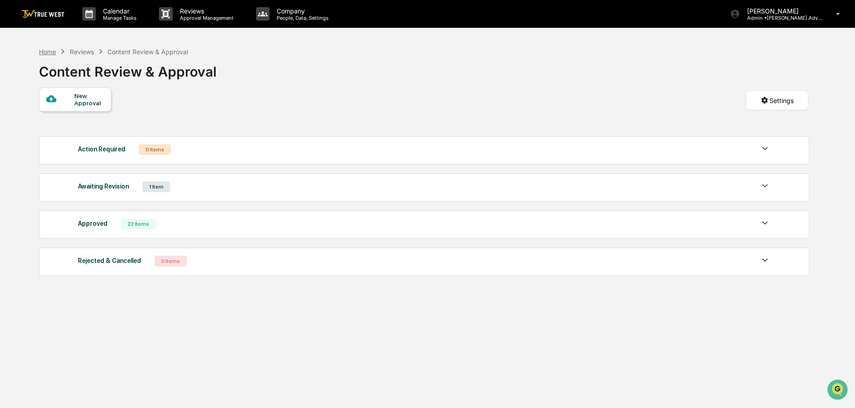
click at [45, 51] on div "Home" at bounding box center [47, 52] width 17 height 8
